Goal: Task Accomplishment & Management: Use online tool/utility

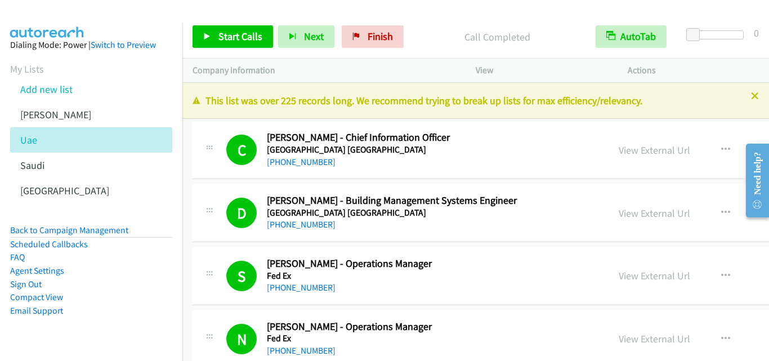
scroll to position [18511, 0]
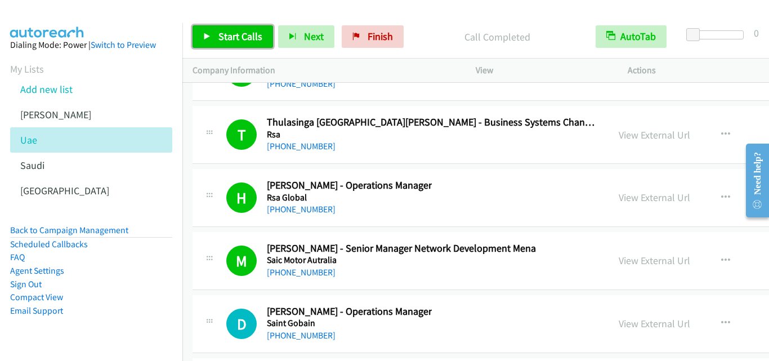
click at [206, 30] on link "Start Calls" at bounding box center [232, 36] width 80 height 23
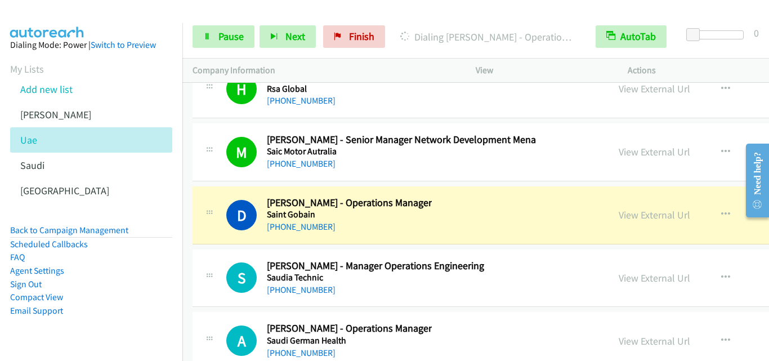
scroll to position [18623, 0]
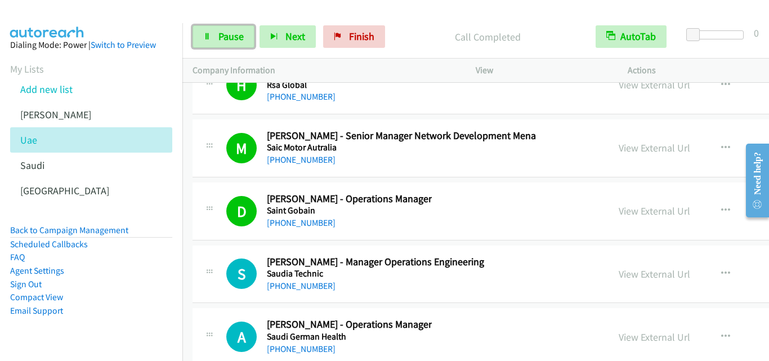
drag, startPoint x: 205, startPoint y: 33, endPoint x: 213, endPoint y: 50, distance: 18.1
click at [205, 33] on icon at bounding box center [207, 37] width 8 height 8
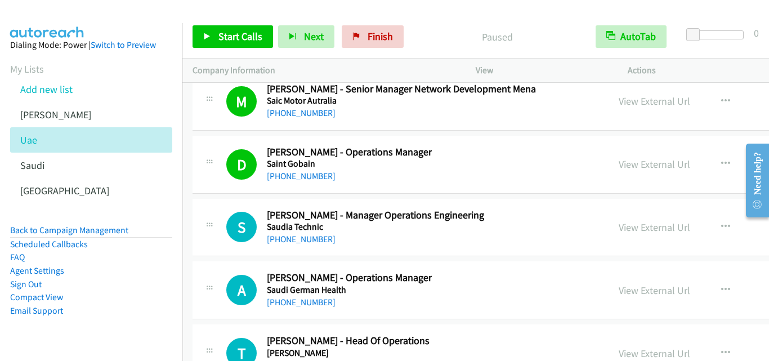
scroll to position [18680, 0]
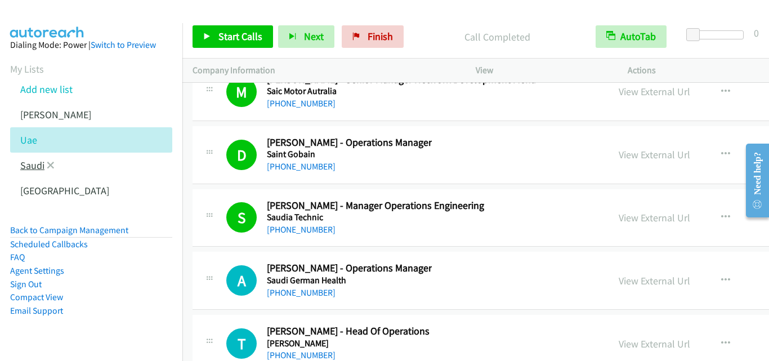
click at [31, 164] on link "Saudi" at bounding box center [32, 165] width 24 height 13
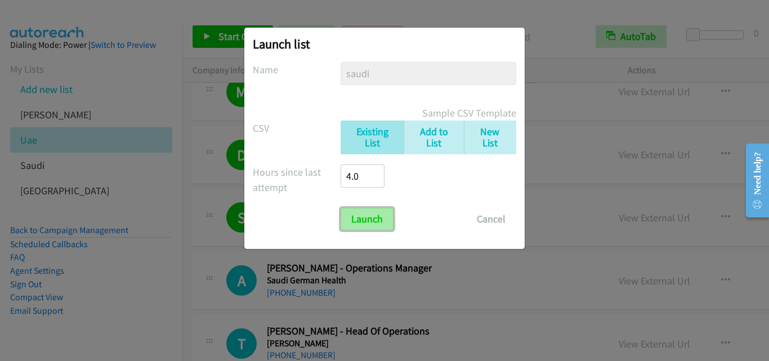
click at [370, 221] on input "Launch" at bounding box center [366, 219] width 53 height 23
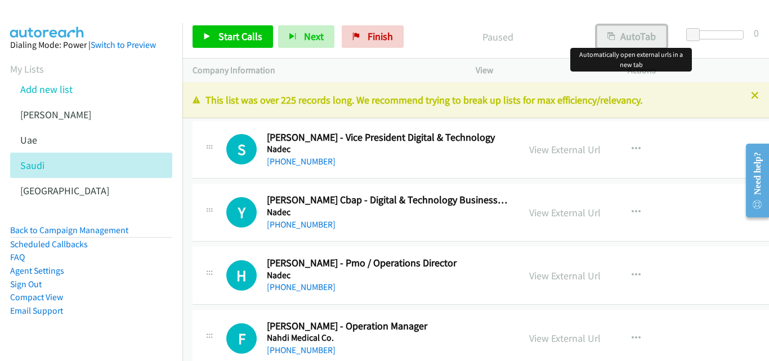
click at [637, 37] on button "AutoTab" at bounding box center [631, 36] width 70 height 23
click at [206, 33] on icon at bounding box center [207, 37] width 8 height 8
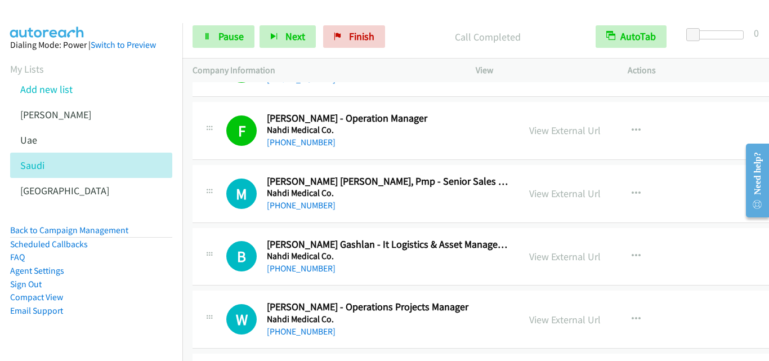
scroll to position [225, 0]
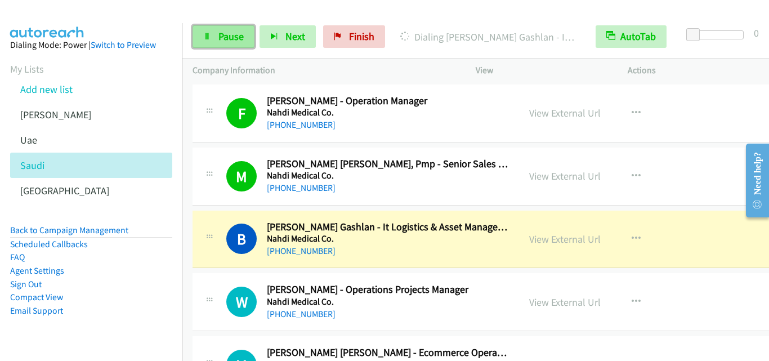
click at [201, 38] on link "Pause" at bounding box center [223, 36] width 62 height 23
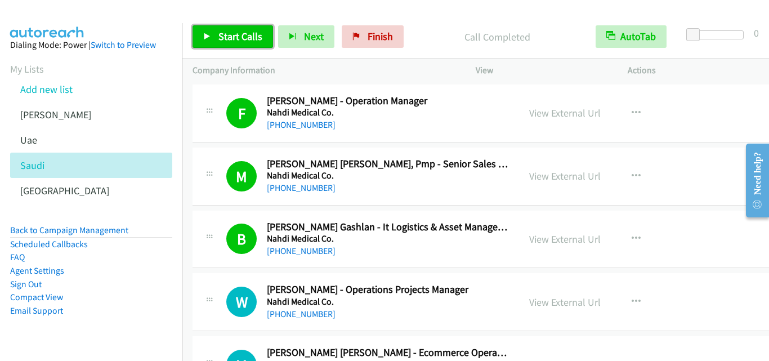
click at [207, 34] on icon at bounding box center [207, 37] width 8 height 8
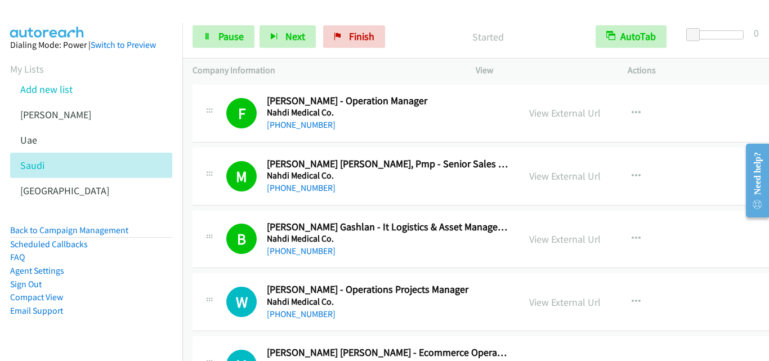
scroll to position [281, 0]
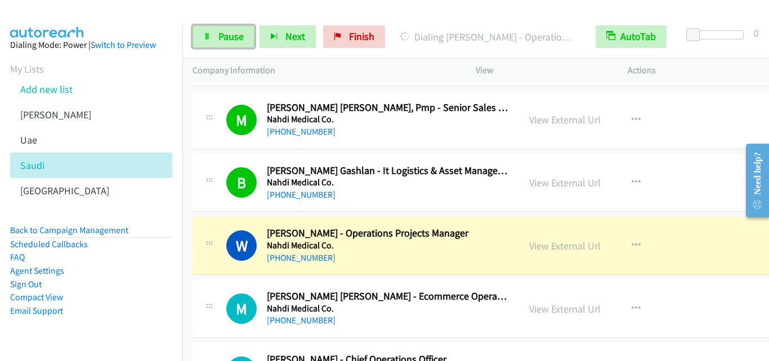
drag, startPoint x: 212, startPoint y: 35, endPoint x: 257, endPoint y: 98, distance: 78.2
click at [212, 35] on link "Pause" at bounding box center [223, 36] width 62 height 23
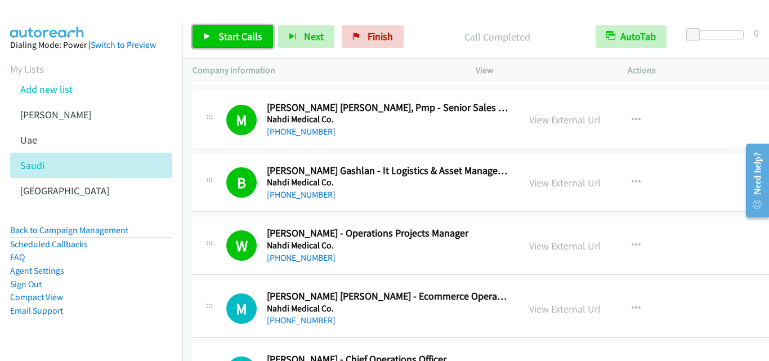
click at [205, 34] on icon at bounding box center [207, 37] width 8 height 8
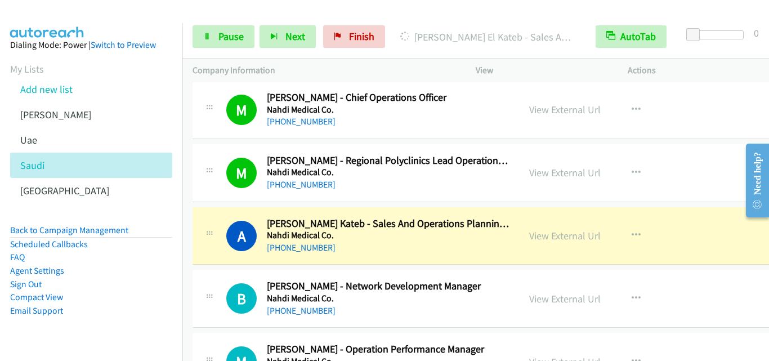
scroll to position [563, 0]
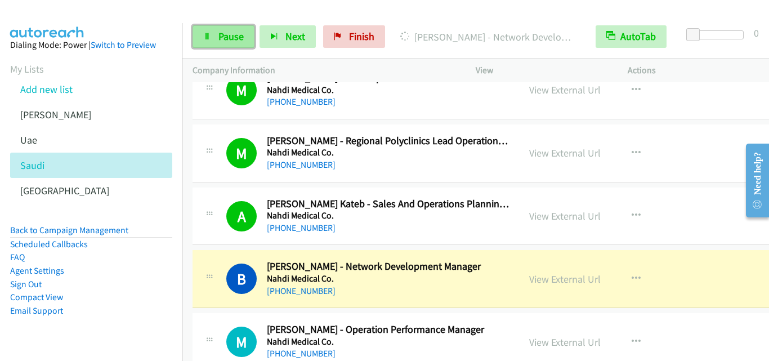
click at [198, 38] on link "Pause" at bounding box center [223, 36] width 62 height 23
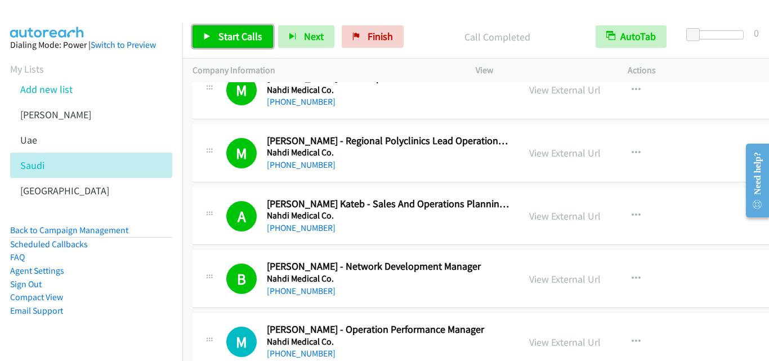
click at [206, 37] on icon at bounding box center [207, 37] width 8 height 8
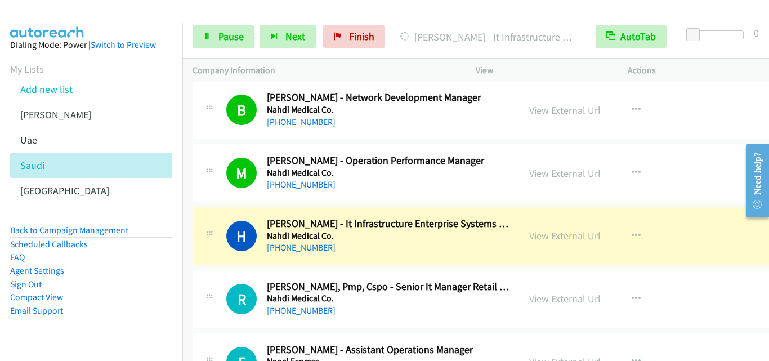
scroll to position [788, 0]
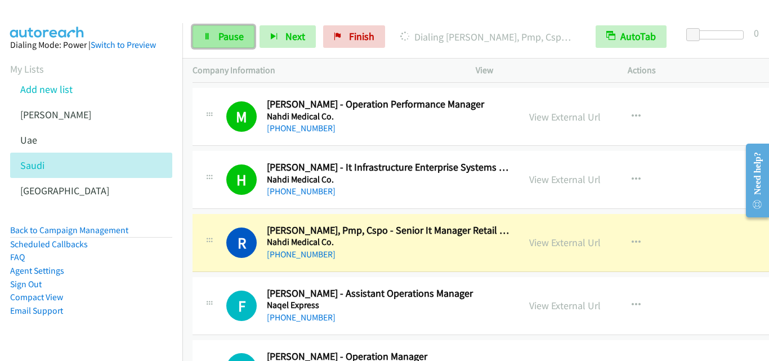
click at [204, 35] on icon at bounding box center [207, 37] width 8 height 8
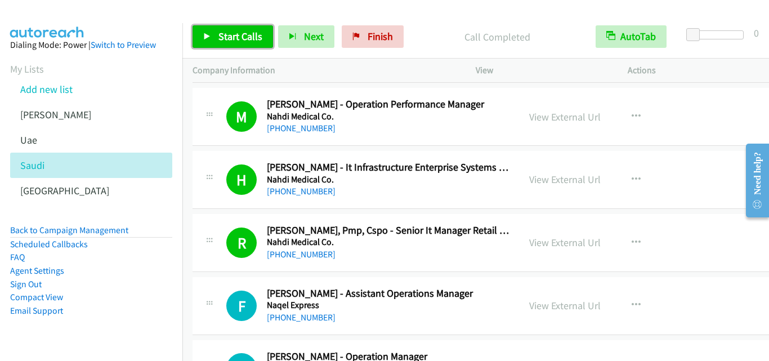
click at [204, 35] on icon at bounding box center [207, 37] width 8 height 8
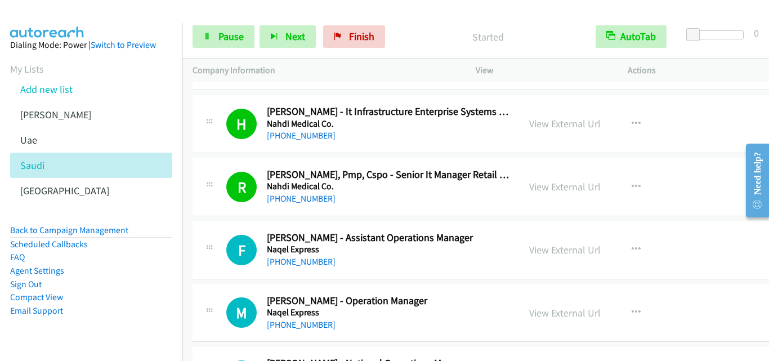
scroll to position [844, 0]
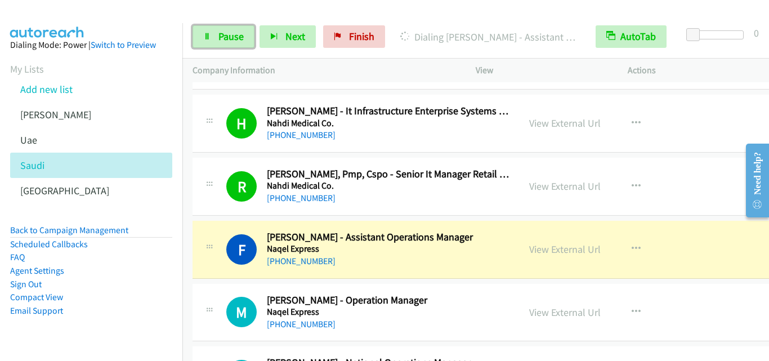
drag, startPoint x: 202, startPoint y: 34, endPoint x: 272, endPoint y: 122, distance: 112.5
click at [202, 34] on link "Pause" at bounding box center [223, 36] width 62 height 23
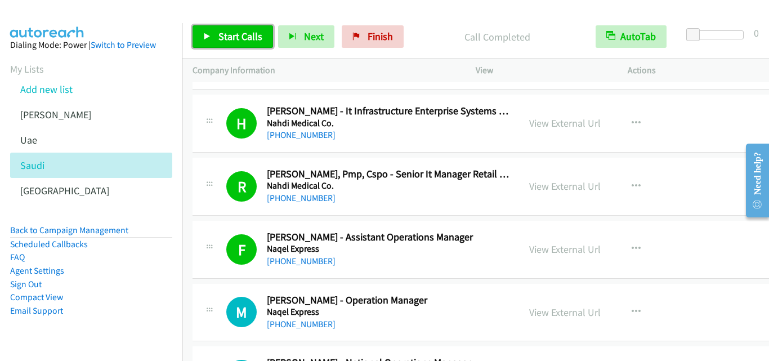
click at [204, 37] on icon at bounding box center [207, 37] width 8 height 8
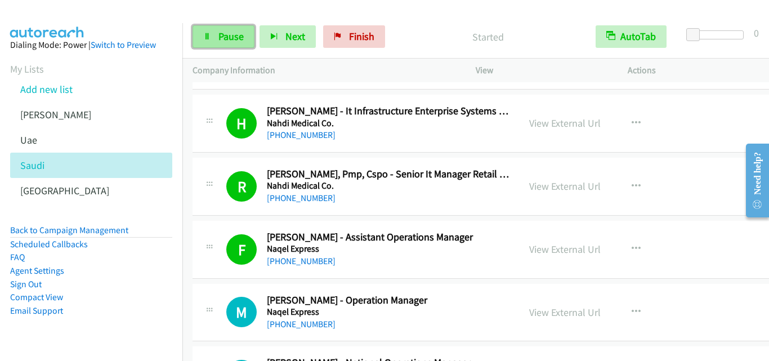
click at [200, 35] on link "Pause" at bounding box center [223, 36] width 62 height 23
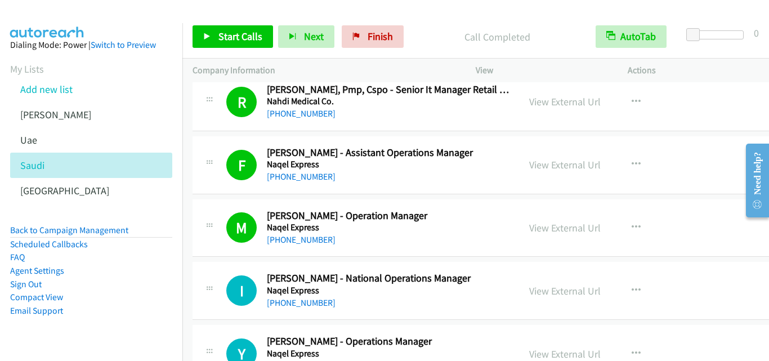
scroll to position [956, 0]
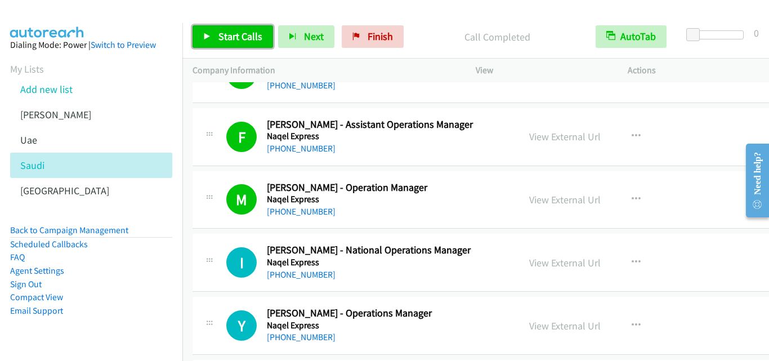
click at [203, 34] on icon at bounding box center [207, 37] width 8 height 8
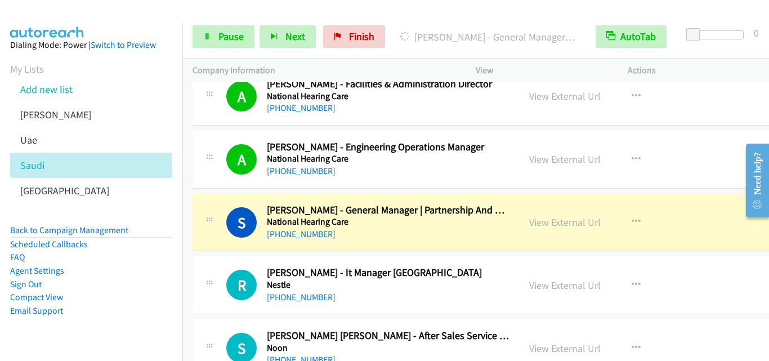
scroll to position [1575, 0]
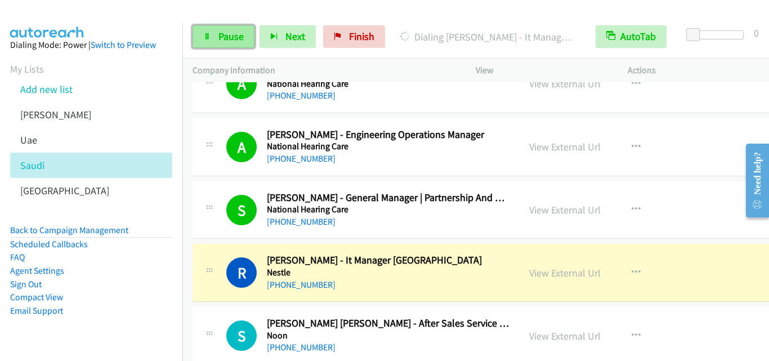
click at [201, 39] on link "Pause" at bounding box center [223, 36] width 62 height 23
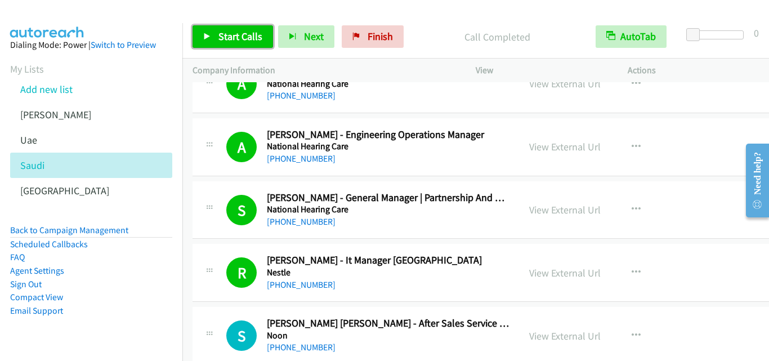
click at [206, 33] on icon at bounding box center [207, 37] width 8 height 8
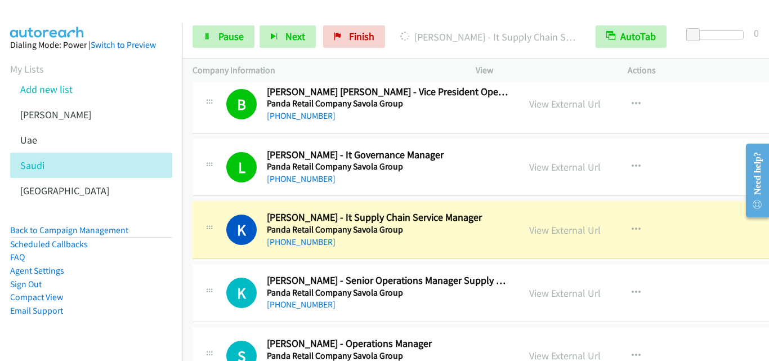
scroll to position [2644, 0]
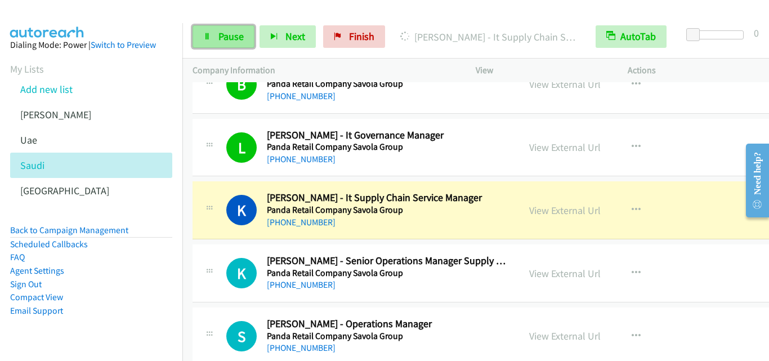
click at [212, 37] on link "Pause" at bounding box center [223, 36] width 62 height 23
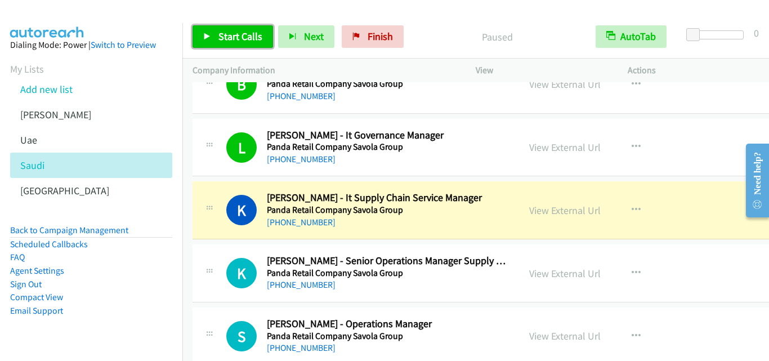
click at [208, 30] on link "Start Calls" at bounding box center [232, 36] width 80 height 23
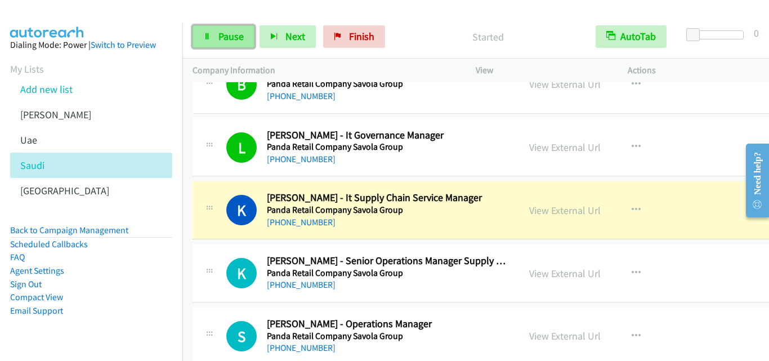
click at [213, 37] on link "Pause" at bounding box center [223, 36] width 62 height 23
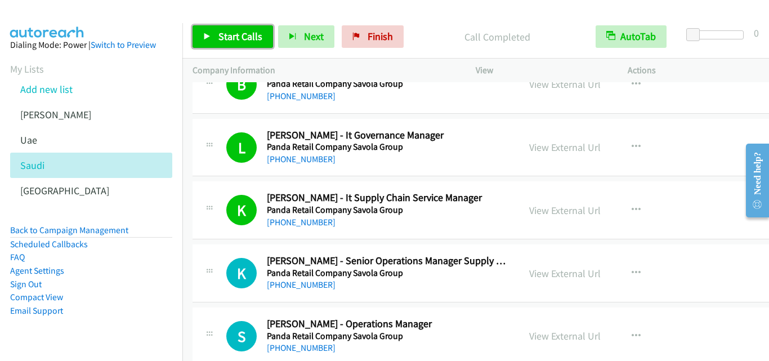
click at [210, 34] on icon at bounding box center [207, 37] width 8 height 8
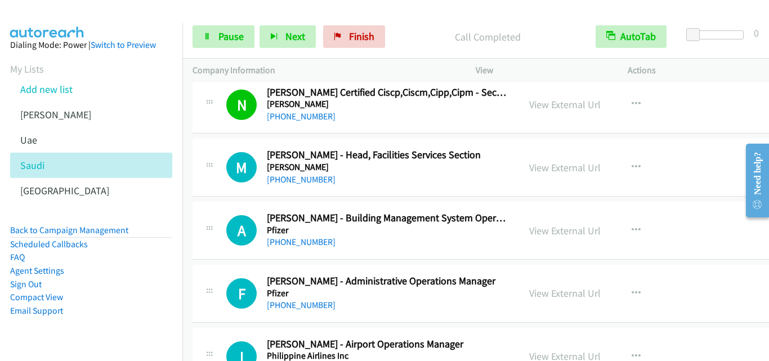
scroll to position [3713, 0]
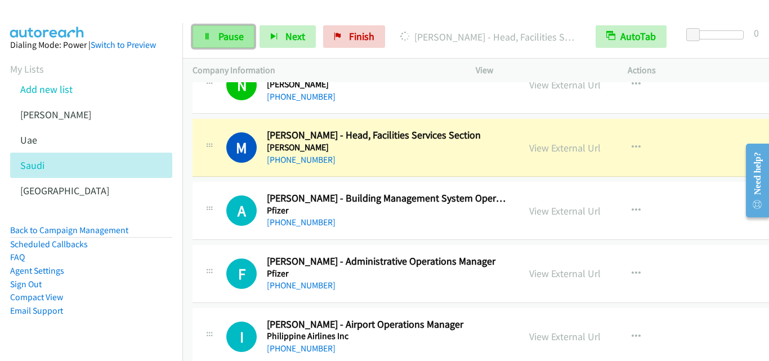
drag, startPoint x: 211, startPoint y: 42, endPoint x: 215, endPoint y: 48, distance: 7.7
click at [211, 42] on link "Pause" at bounding box center [223, 36] width 62 height 23
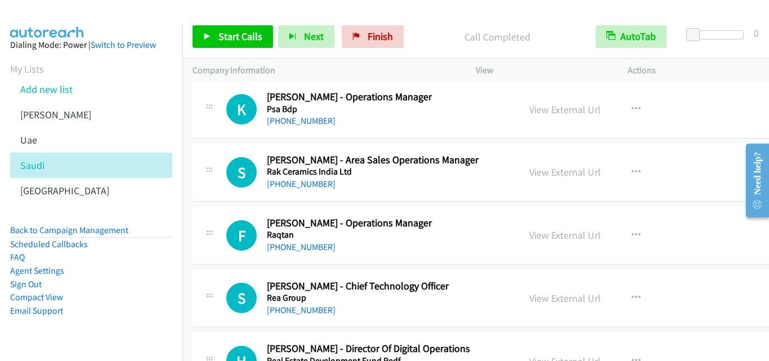
scroll to position [4220, 0]
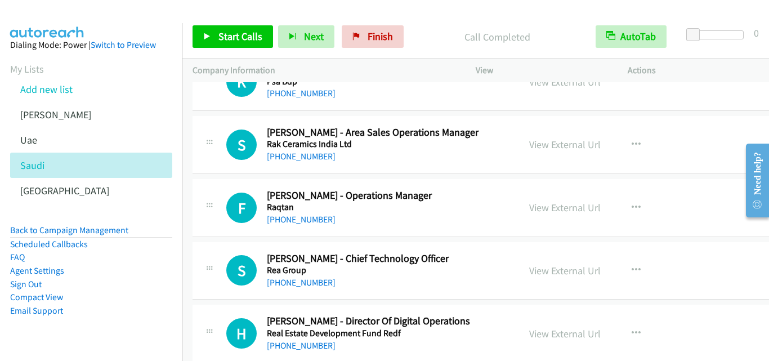
click at [340, 280] on div "[PHONE_NUMBER]" at bounding box center [388, 283] width 242 height 14
click at [529, 272] on link "View External Url" at bounding box center [564, 270] width 71 height 13
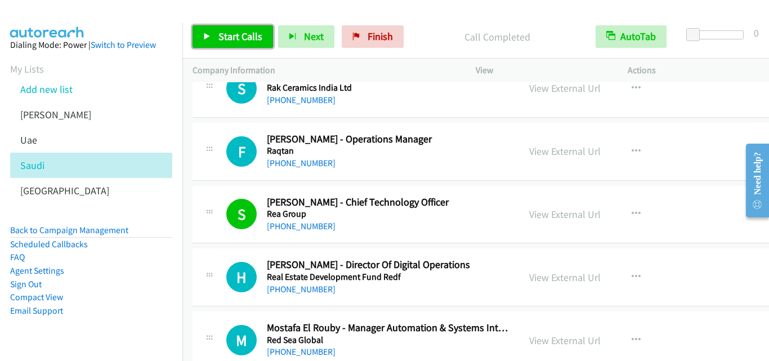
click at [203, 35] on link "Start Calls" at bounding box center [232, 36] width 80 height 23
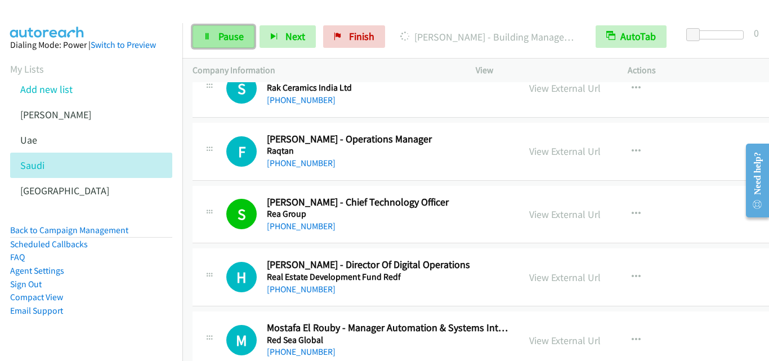
click at [206, 38] on icon at bounding box center [207, 37] width 8 height 8
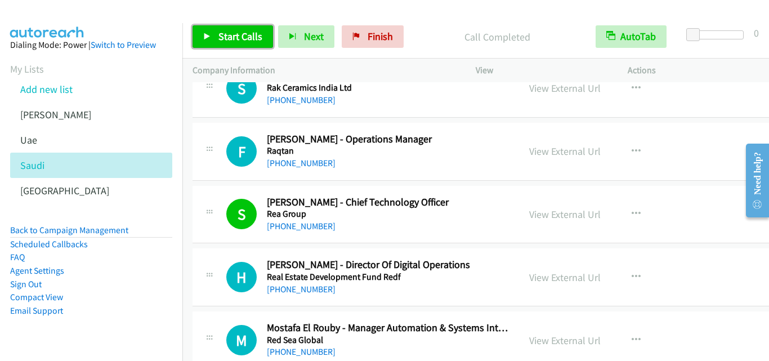
click at [203, 31] on link "Start Calls" at bounding box center [232, 36] width 80 height 23
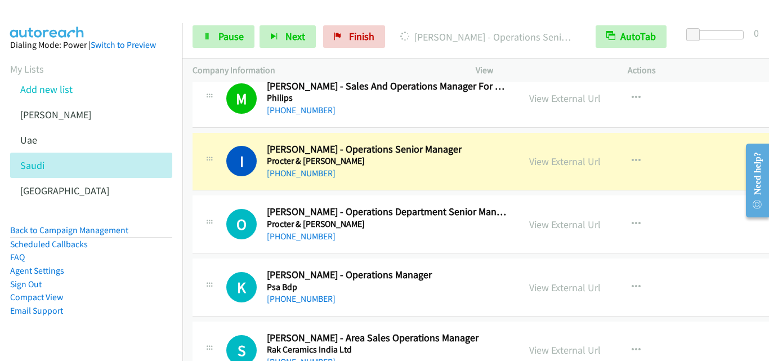
scroll to position [3995, 0]
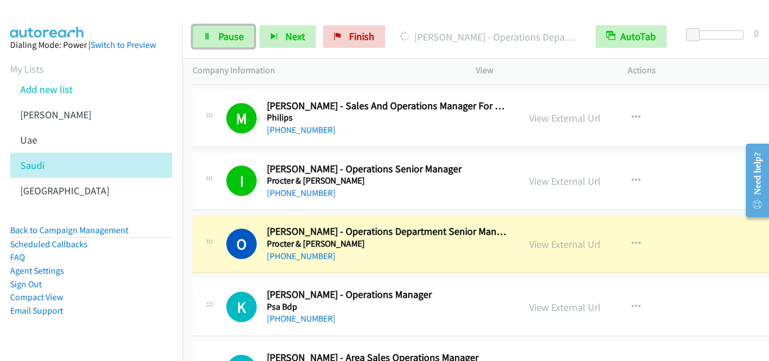
drag, startPoint x: 202, startPoint y: 34, endPoint x: 255, endPoint y: 74, distance: 66.7
click at [202, 34] on link "Pause" at bounding box center [223, 36] width 62 height 23
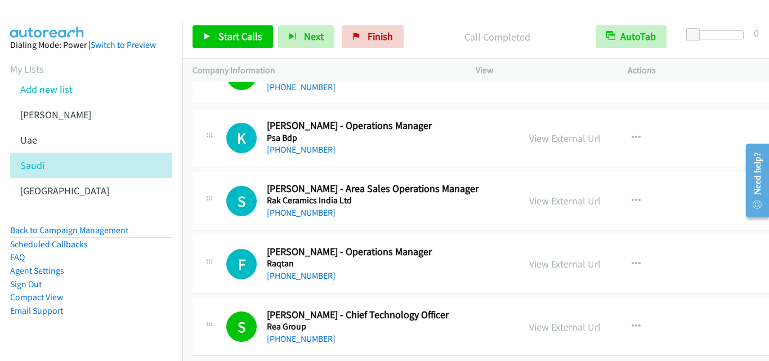
scroll to position [4220, 0]
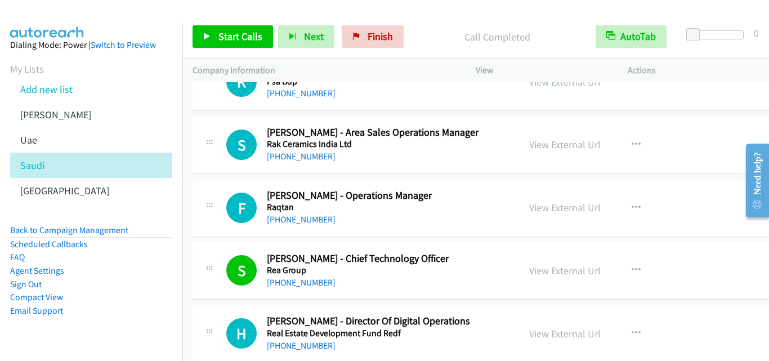
click at [356, 276] on div "[PHONE_NUMBER]" at bounding box center [388, 283] width 242 height 14
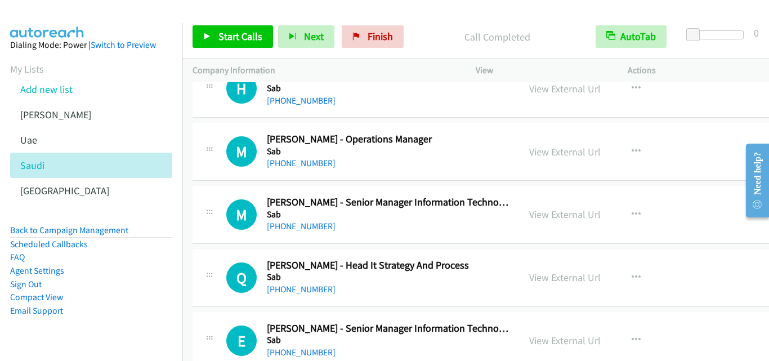
scroll to position [6808, 0]
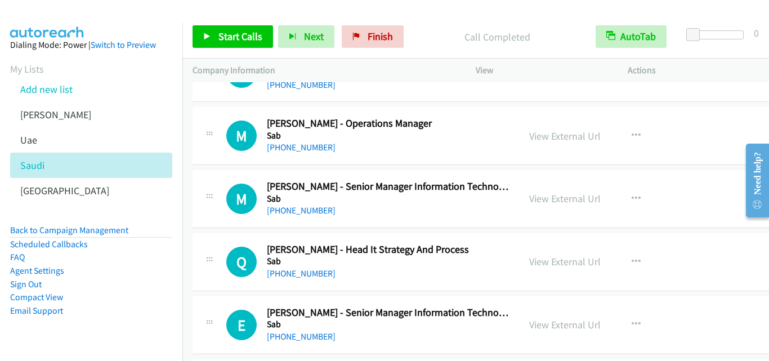
click at [415, 273] on div "[PHONE_NUMBER]" at bounding box center [388, 274] width 242 height 14
click at [535, 262] on link "View External Url" at bounding box center [564, 261] width 71 height 13
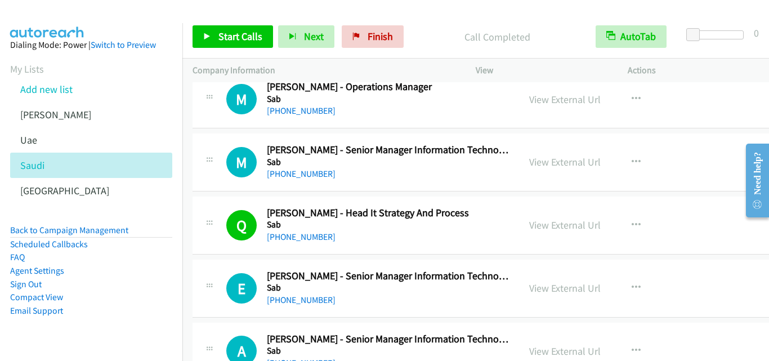
scroll to position [6864, 0]
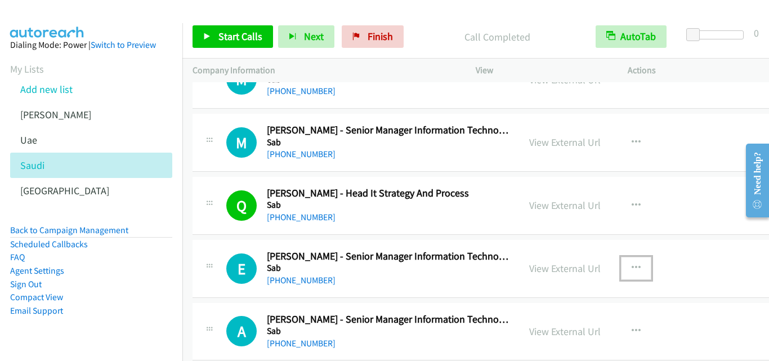
click at [621, 265] on button "button" at bounding box center [636, 268] width 30 height 23
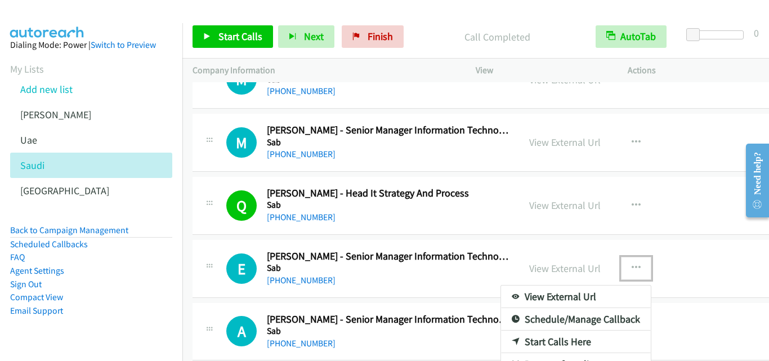
click at [527, 342] on link "Start Calls Here" at bounding box center [576, 341] width 150 height 23
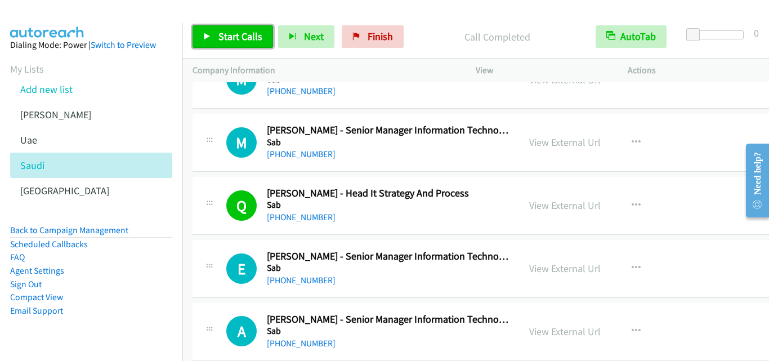
click at [204, 35] on icon at bounding box center [207, 37] width 8 height 8
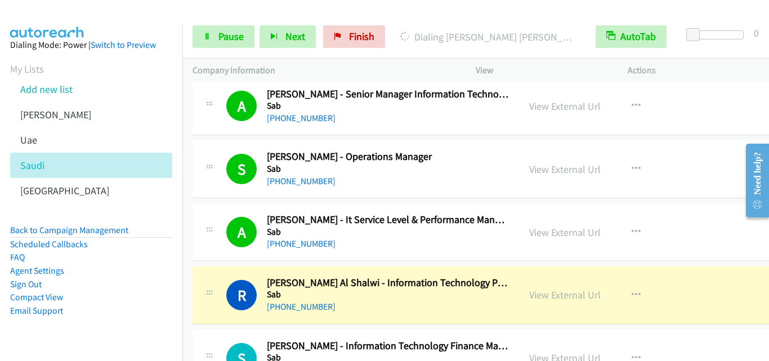
scroll to position [7146, 0]
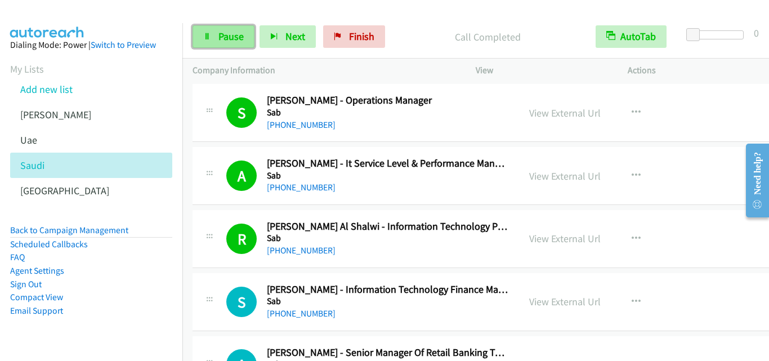
click at [209, 34] on icon at bounding box center [207, 37] width 8 height 8
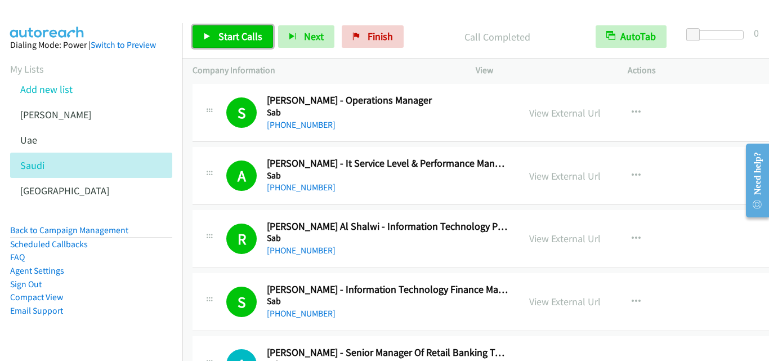
click at [206, 32] on link "Start Calls" at bounding box center [232, 36] width 80 height 23
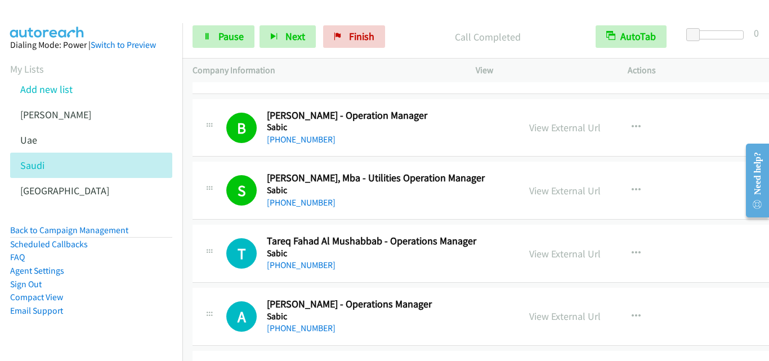
scroll to position [7708, 0]
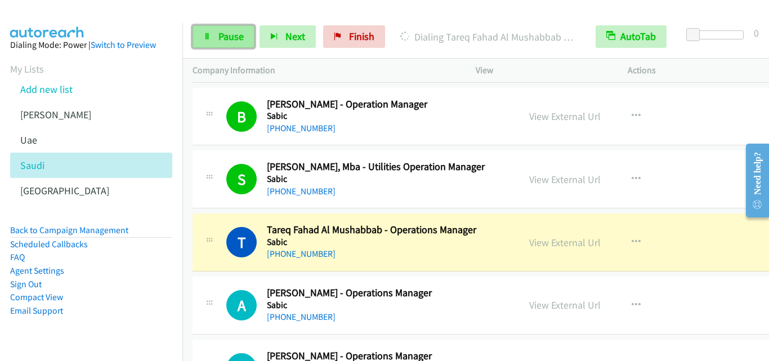
click at [200, 30] on link "Pause" at bounding box center [223, 36] width 62 height 23
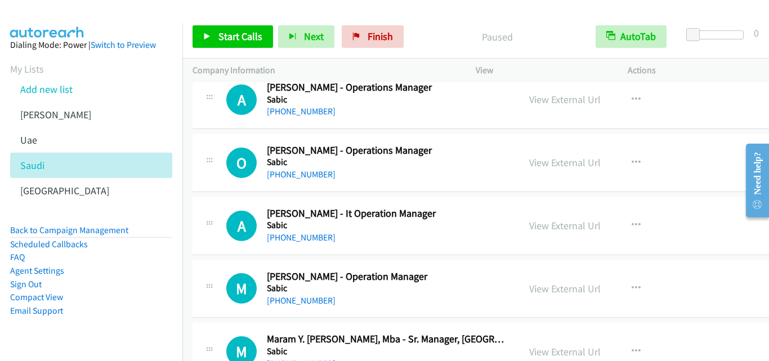
scroll to position [7933, 0]
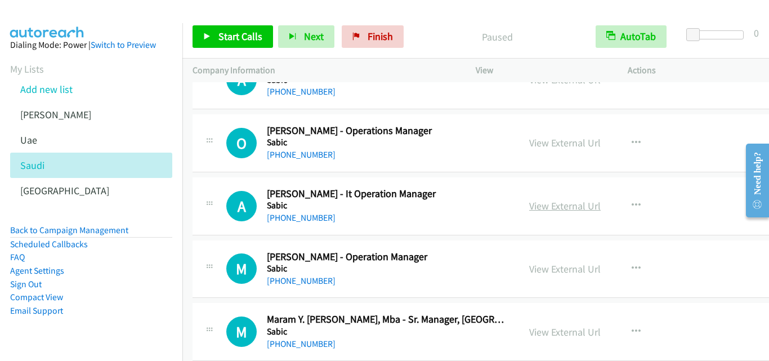
click at [546, 208] on link "View External Url" at bounding box center [564, 205] width 71 height 13
click at [541, 206] on link "View External Url" at bounding box center [564, 205] width 71 height 13
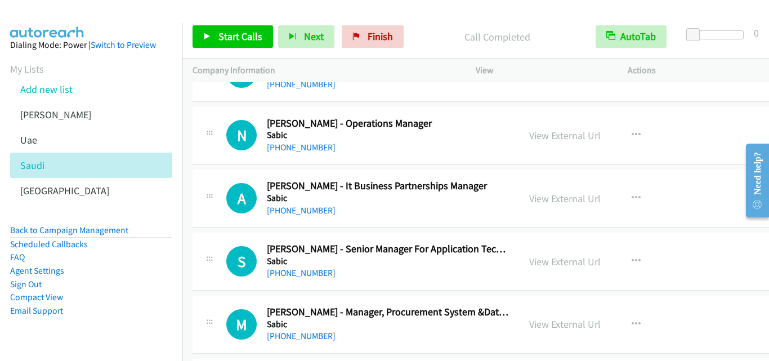
scroll to position [8383, 0]
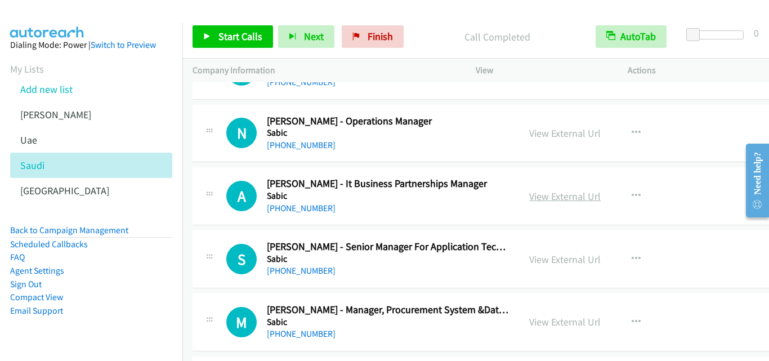
click at [529, 199] on link "View External Url" at bounding box center [564, 196] width 71 height 13
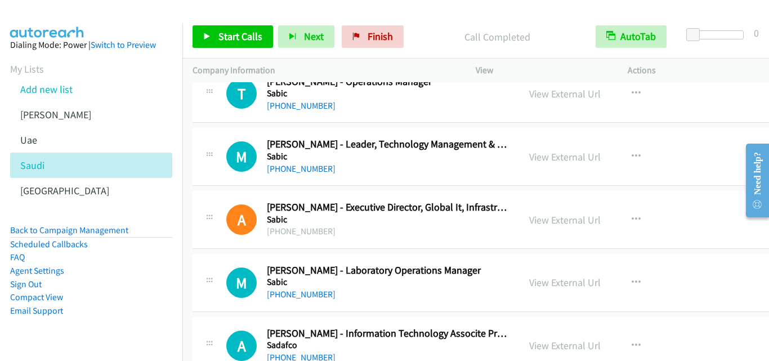
scroll to position [9227, 0]
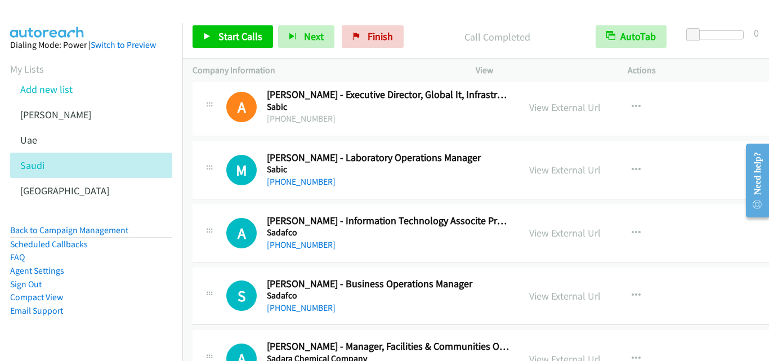
click at [387, 249] on div "[PHONE_NUMBER]" at bounding box center [388, 245] width 242 height 14
click at [547, 233] on link "View External Url" at bounding box center [564, 232] width 71 height 13
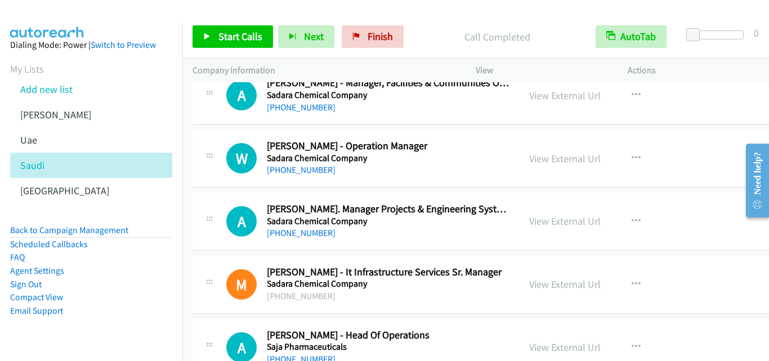
scroll to position [9509, 0]
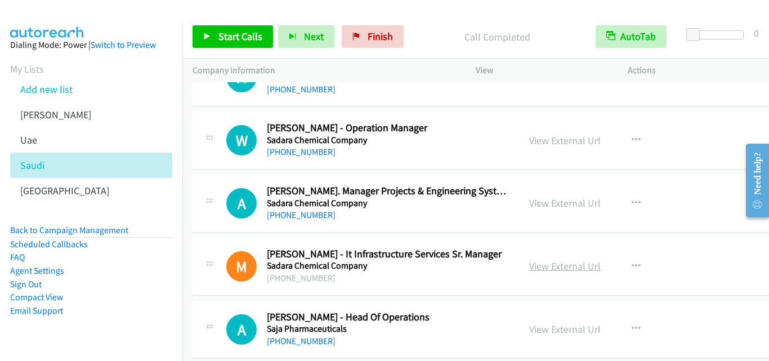
click at [537, 271] on link "View External Url" at bounding box center [564, 265] width 71 height 13
click at [203, 37] on icon at bounding box center [207, 37] width 8 height 8
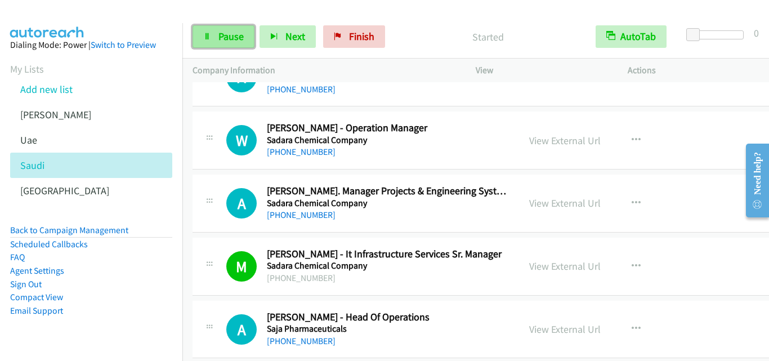
click at [204, 37] on icon at bounding box center [207, 37] width 8 height 8
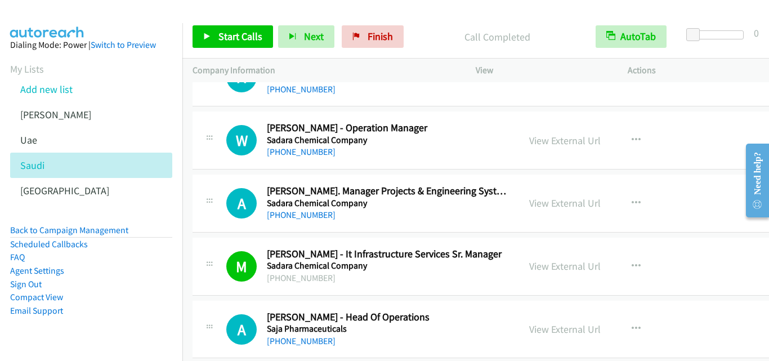
click at [412, 326] on h5 "Saja Pharmaceuticals" at bounding box center [388, 328] width 242 height 11
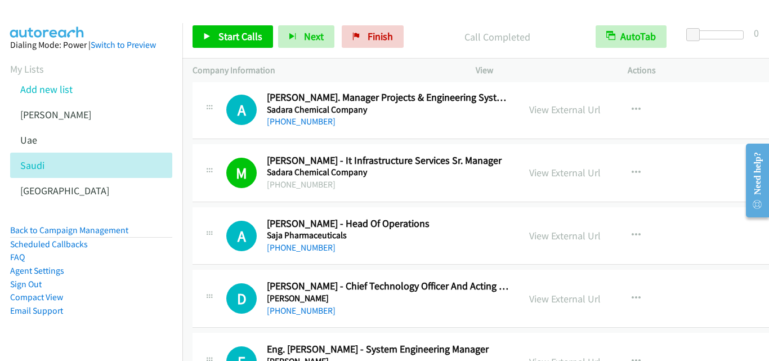
scroll to position [9621, 0]
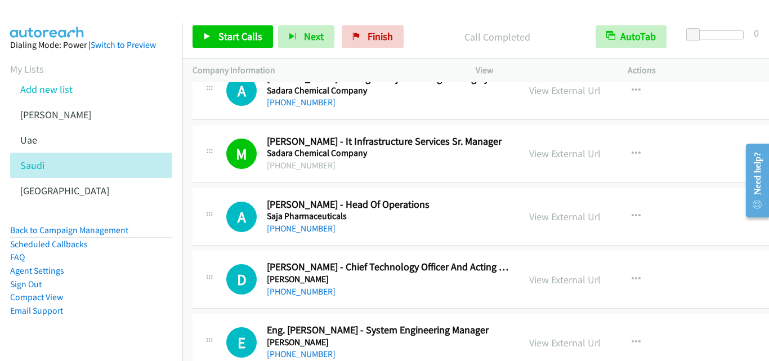
click at [418, 290] on div "[PHONE_NUMBER]" at bounding box center [388, 292] width 242 height 14
click at [545, 281] on link "View External Url" at bounding box center [564, 279] width 71 height 13
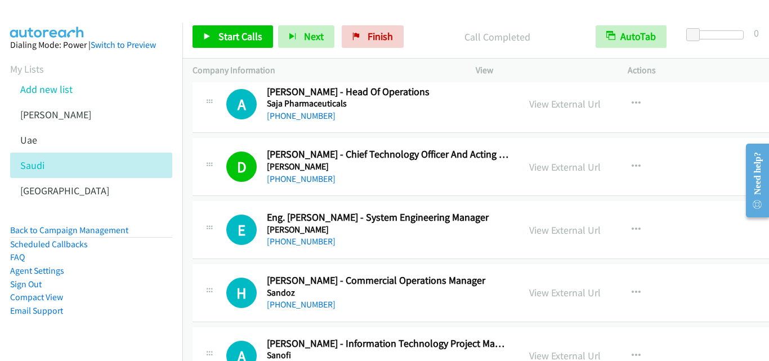
scroll to position [9790, 0]
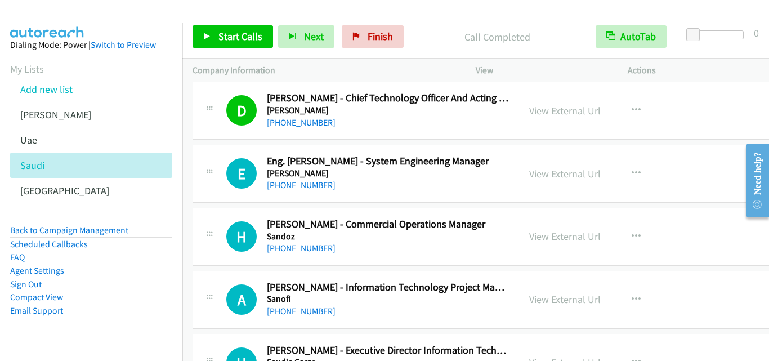
click at [530, 297] on link "View External Url" at bounding box center [564, 299] width 71 height 13
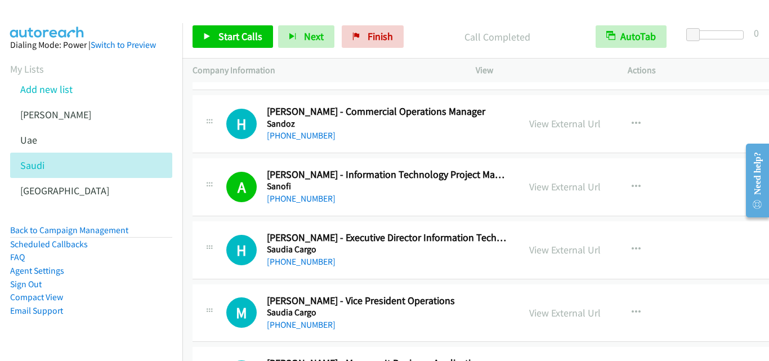
scroll to position [9959, 0]
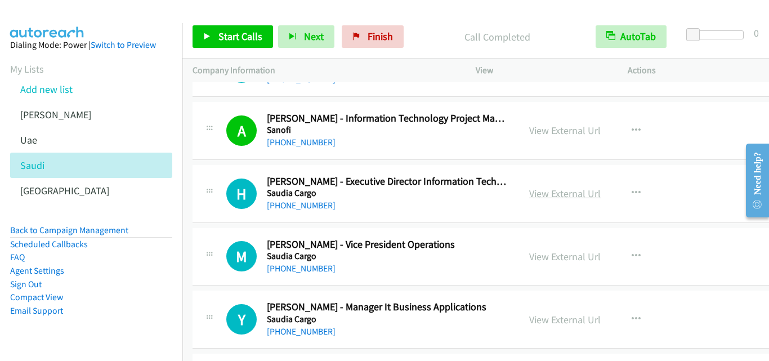
click at [548, 192] on link "View External Url" at bounding box center [564, 193] width 71 height 13
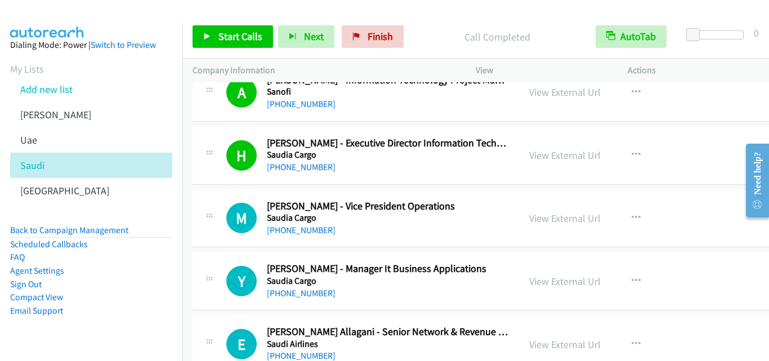
scroll to position [10015, 0]
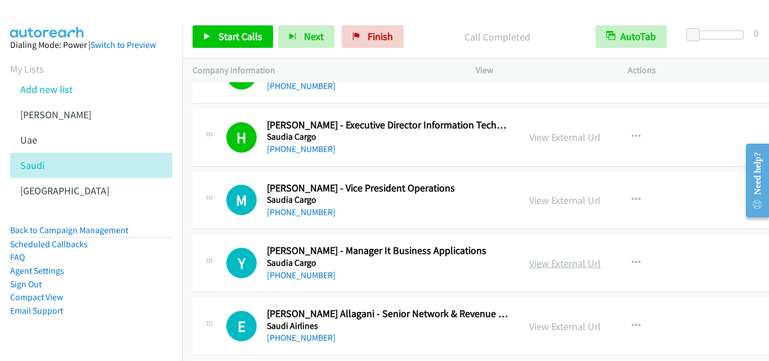
click at [536, 262] on link "View External Url" at bounding box center [564, 263] width 71 height 13
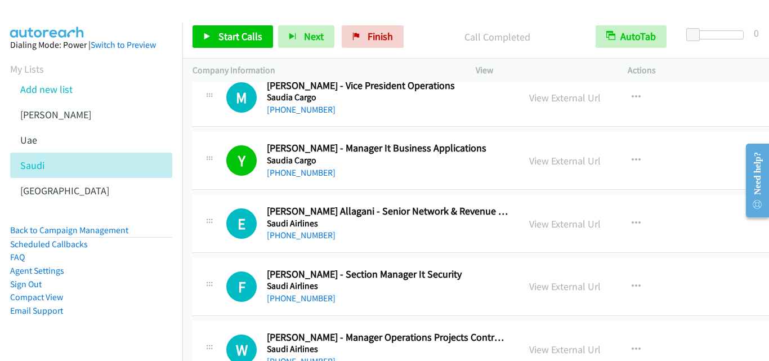
scroll to position [10128, 0]
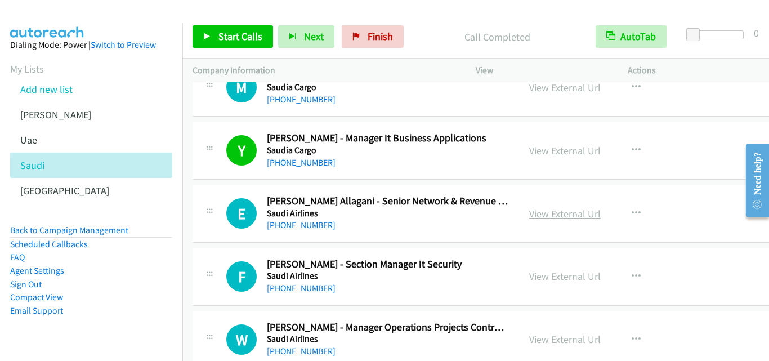
click at [544, 213] on link "View External Url" at bounding box center [564, 213] width 71 height 13
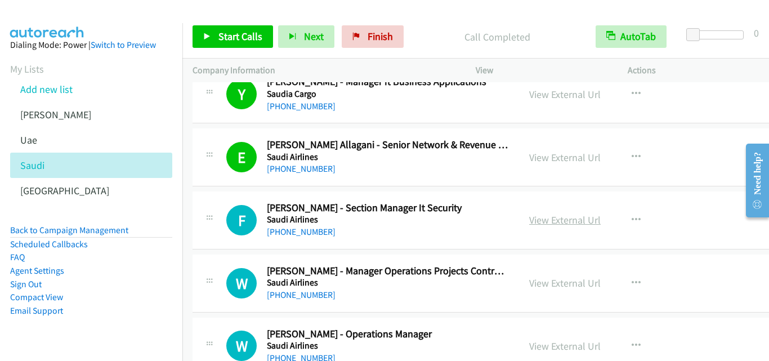
click at [546, 223] on link "View External Url" at bounding box center [564, 219] width 71 height 13
click at [367, 31] on span "Finish" at bounding box center [379, 36] width 25 height 13
